Goal: Complete application form: Complete application form

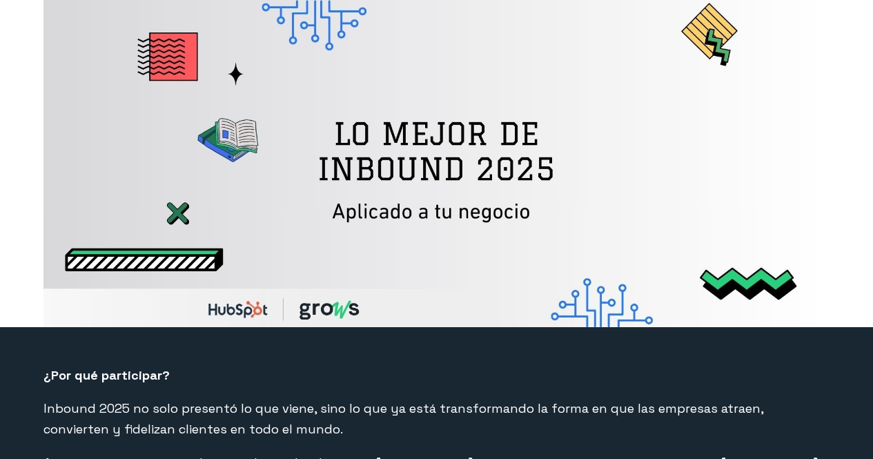
select select "CO"
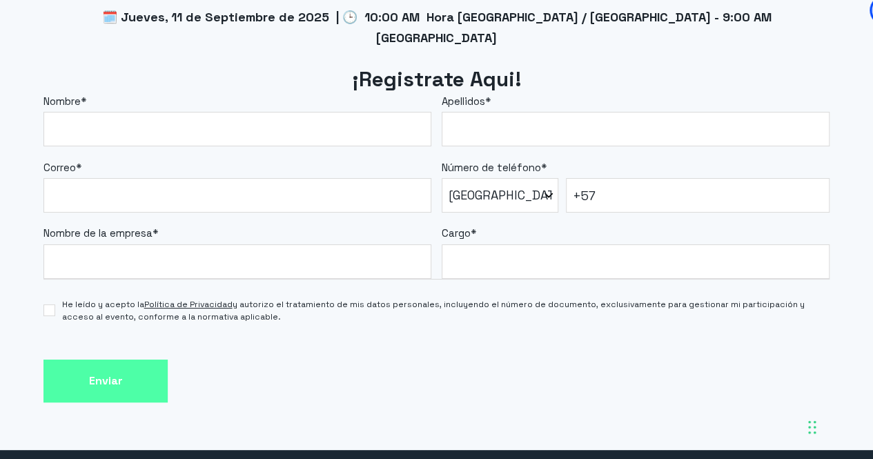
scroll to position [1179, 0]
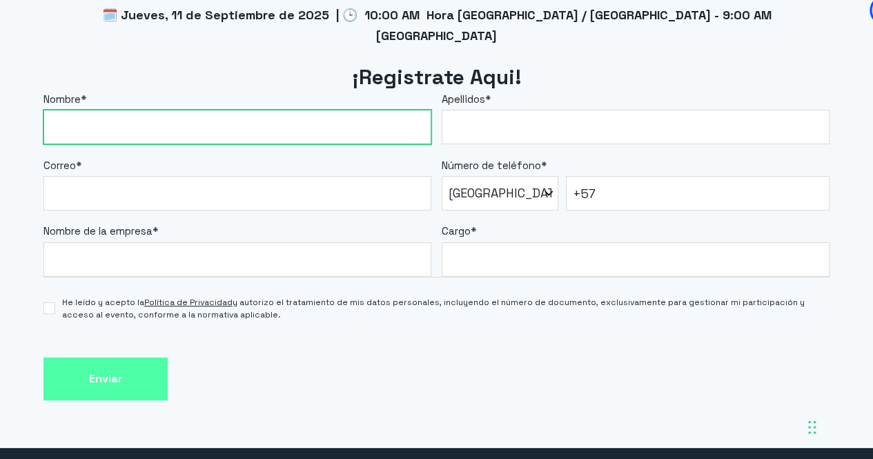
click at [357, 110] on input "Nombre *" at bounding box center [237, 127] width 388 height 35
type input "[PERSON_NAME]"
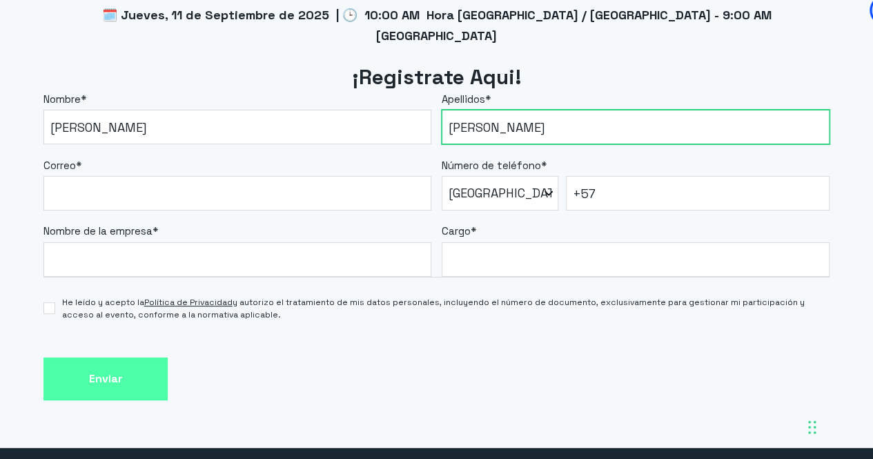
type input "[PERSON_NAME]"
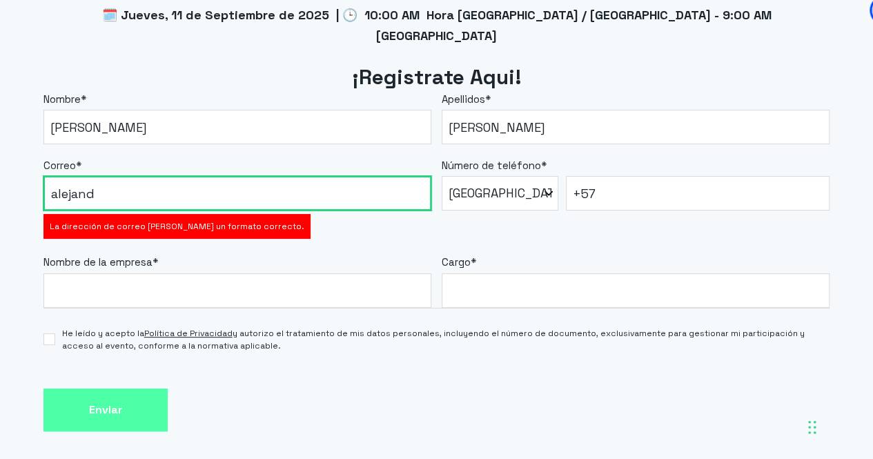
type input "[PERSON_NAME][EMAIL_ADDRESS][PERSON_NAME][DOMAIN_NAME]"
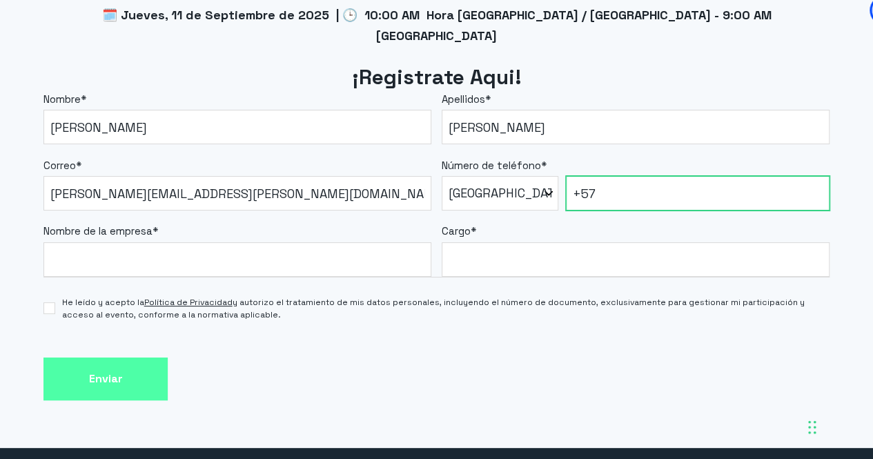
click at [641, 176] on input "+57" at bounding box center [698, 193] width 264 height 35
type input "[PHONE_NUMBER]"
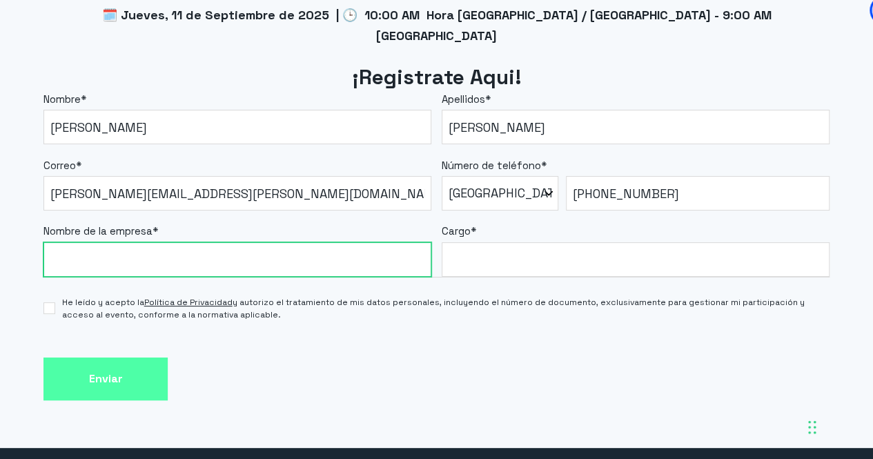
click at [323, 244] on input "Nombre de la empresa *" at bounding box center [237, 259] width 388 height 35
type input "cloudFleet"
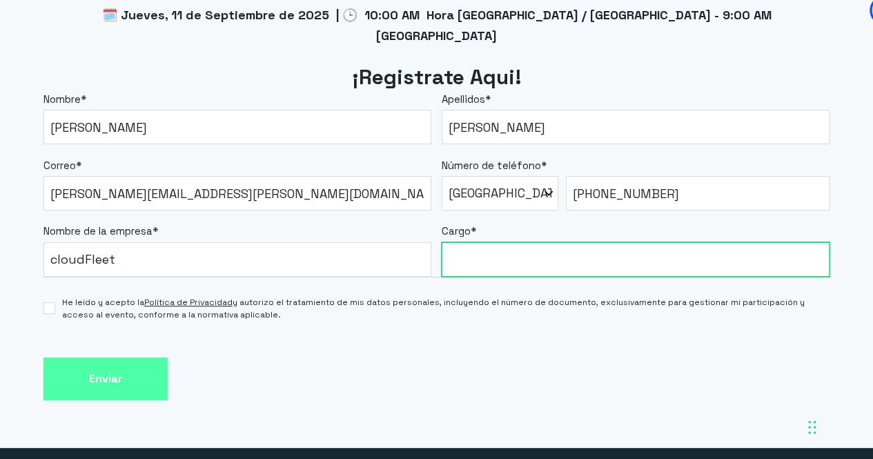
click at [526, 242] on input "Cargo *" at bounding box center [636, 259] width 388 height 35
type input "Marketing Director"
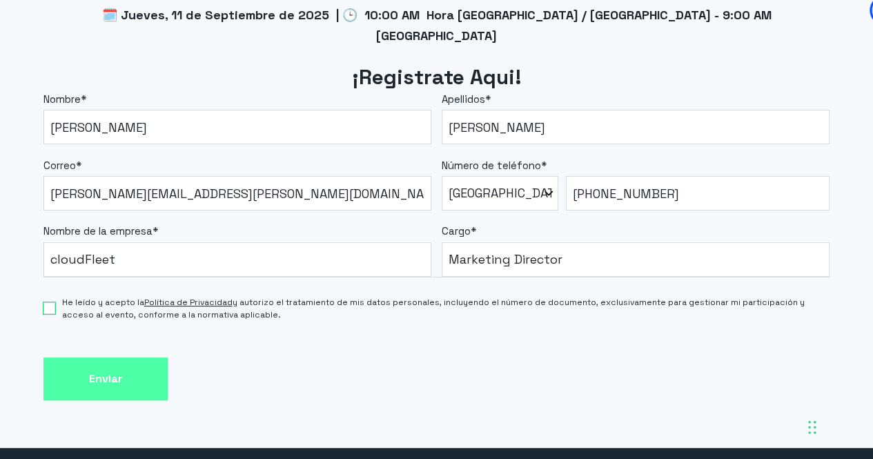
click at [53, 302] on input "He leído y acepto la Política de Privacidad y autorizo el tratamiento de mis da…" at bounding box center [48, 308] width 11 height 12
checkbox input "true"
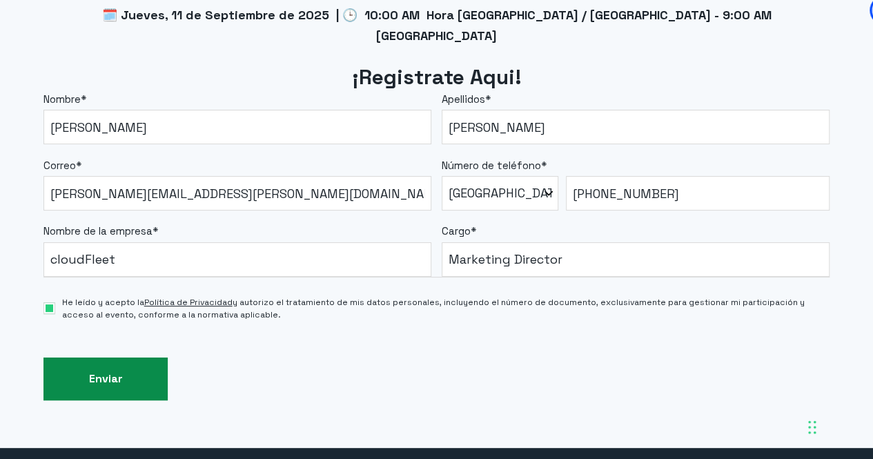
click at [110, 359] on input "Enviar" at bounding box center [105, 378] width 124 height 43
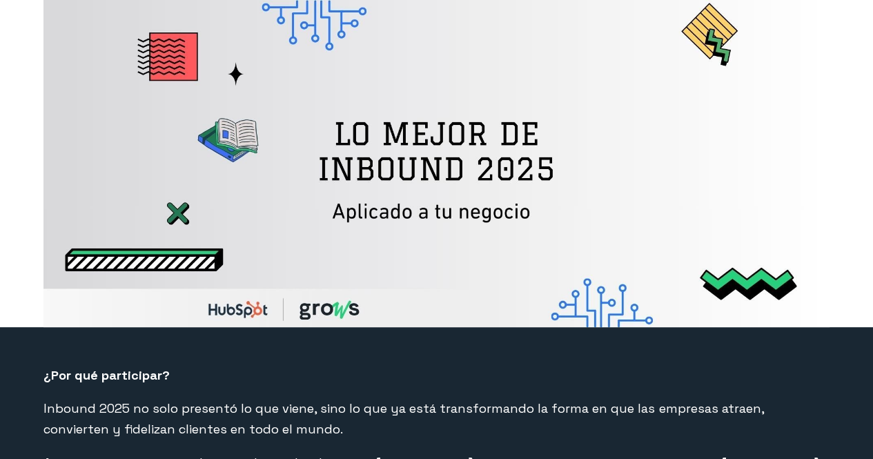
select select "CO"
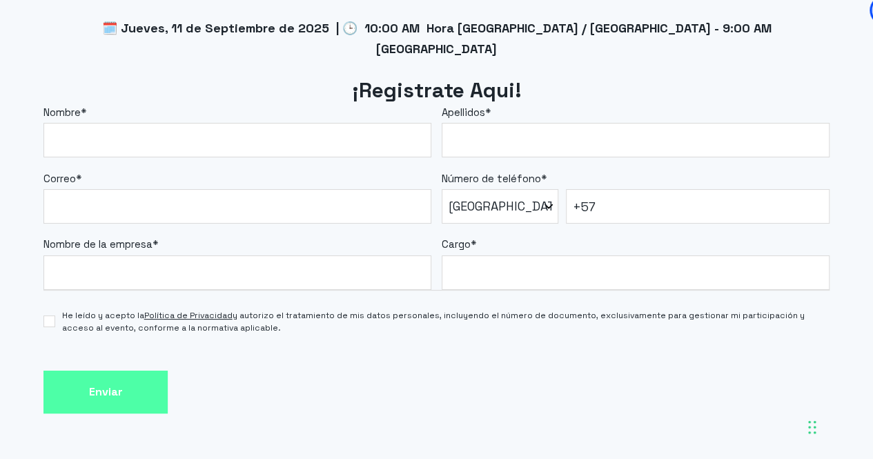
scroll to position [1172, 0]
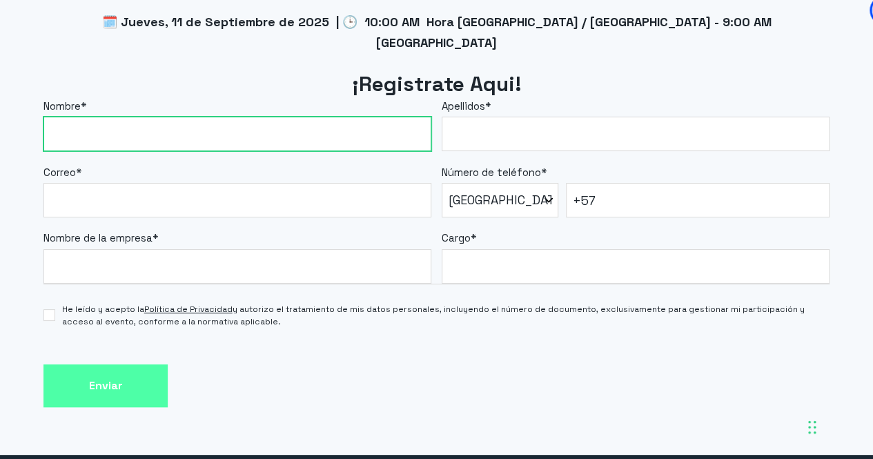
click at [317, 117] on input "Nombre *" at bounding box center [237, 134] width 388 height 35
type input "[PERSON_NAME]"
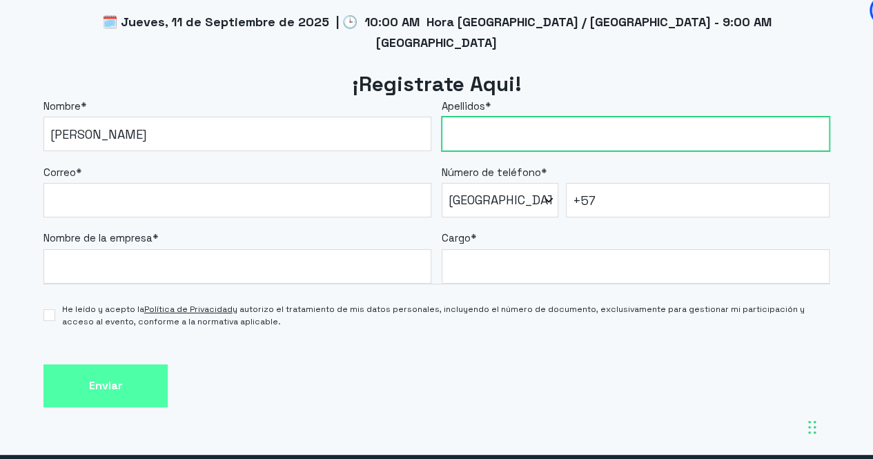
click at [495, 119] on input "Apellidos *" at bounding box center [636, 134] width 388 height 35
type input "[PERSON_NAME]"
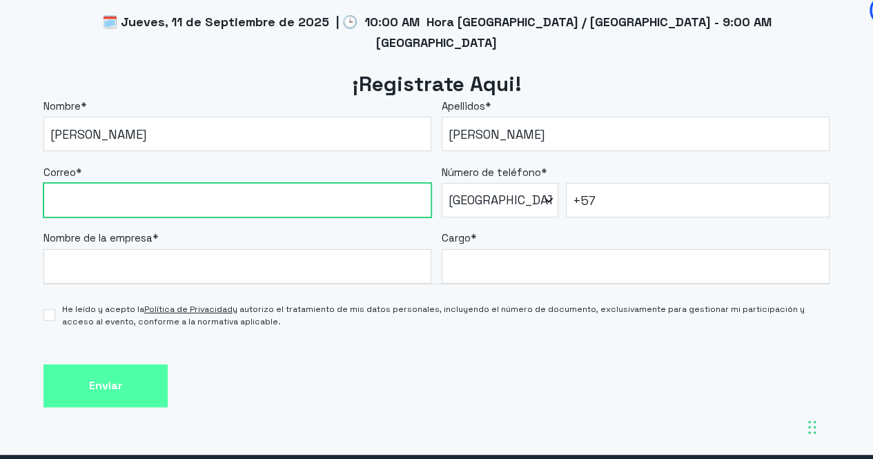
click at [264, 183] on input "Correo *" at bounding box center [237, 200] width 388 height 35
type input "[PERSON_NAME][EMAIL_ADDRESS][PERSON_NAME][DOMAIN_NAME]"
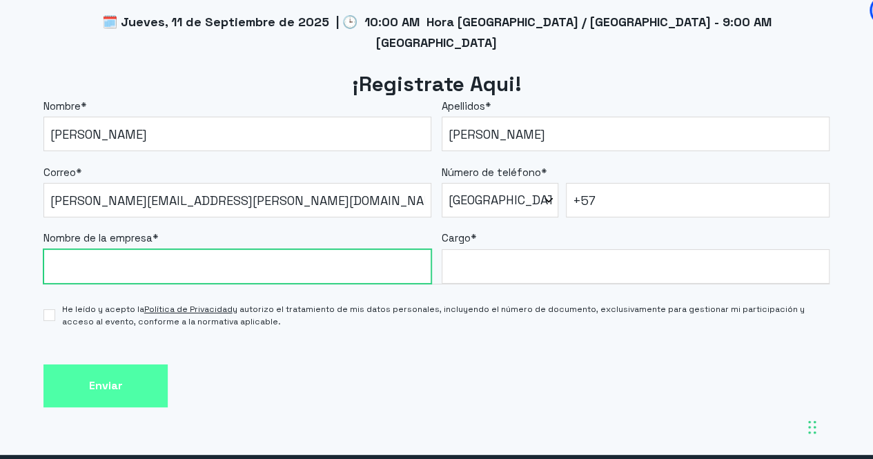
click at [191, 249] on input "Nombre de la empresa *" at bounding box center [237, 266] width 388 height 35
type input "cloudFleet"
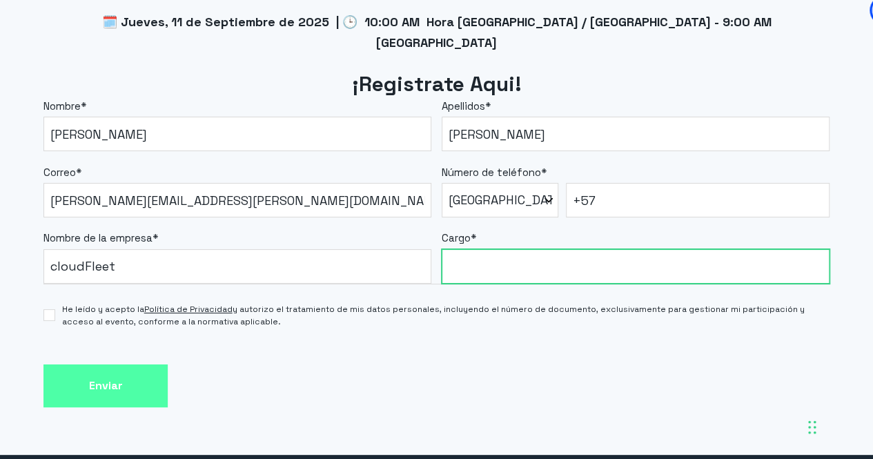
click at [493, 257] on input "Cargo *" at bounding box center [636, 266] width 388 height 35
click at [548, 249] on input "Cargo *" at bounding box center [636, 266] width 388 height 35
type input "Marketing Director"
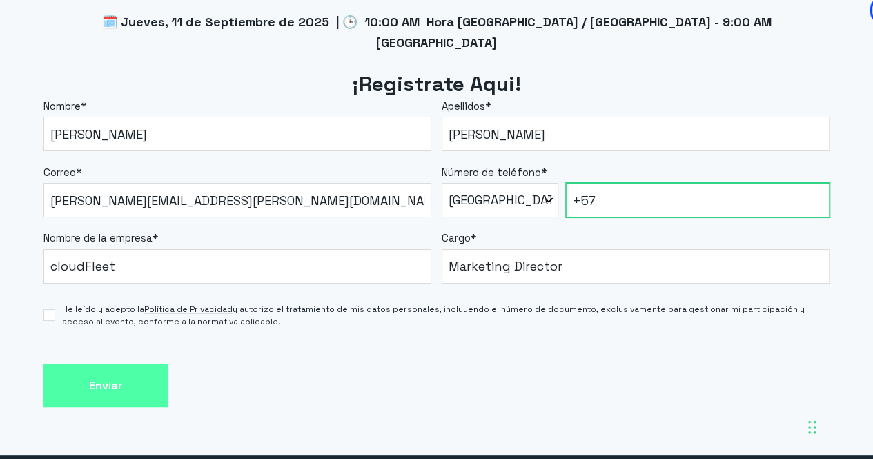
click at [662, 183] on input "+57" at bounding box center [698, 200] width 264 height 35
type input "[PHONE_NUMBER]"
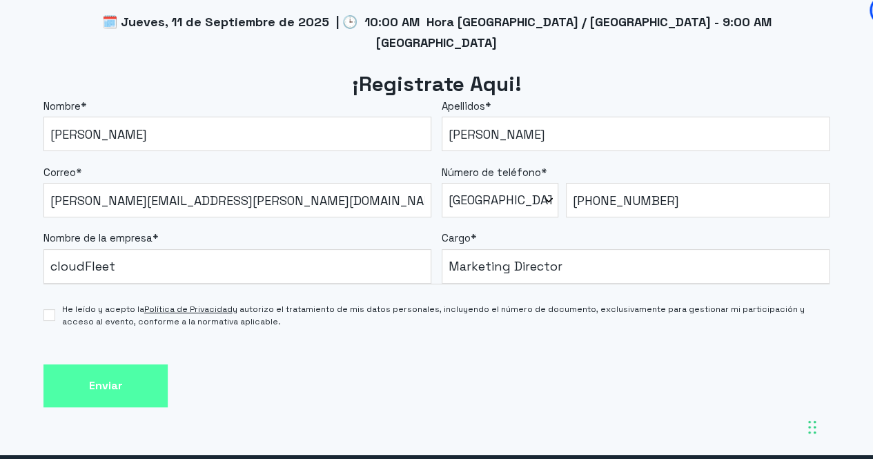
click at [288, 364] on div "Enviar" at bounding box center [436, 385] width 786 height 43
click at [53, 309] on input "He leído y acepto la Política de Privacidad y autorizo el tratamiento de mis da…" at bounding box center [48, 315] width 11 height 12
checkbox input "true"
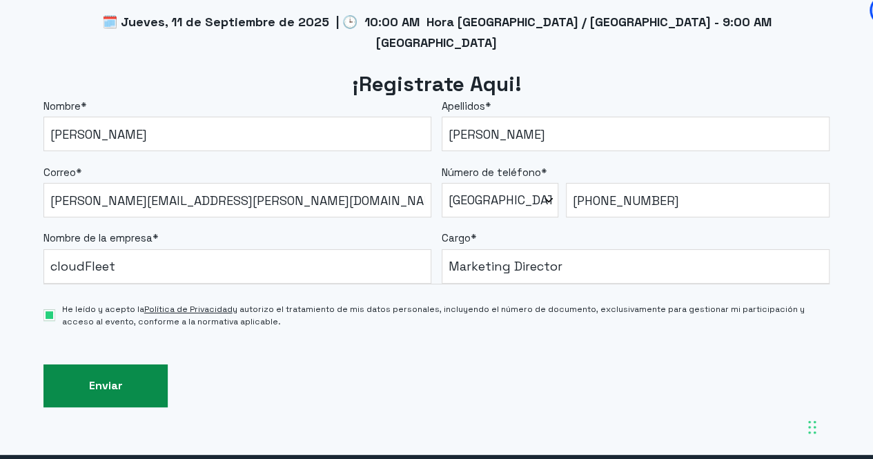
click at [103, 369] on input "Enviar" at bounding box center [105, 385] width 124 height 43
